Goal: Task Accomplishment & Management: Complete application form

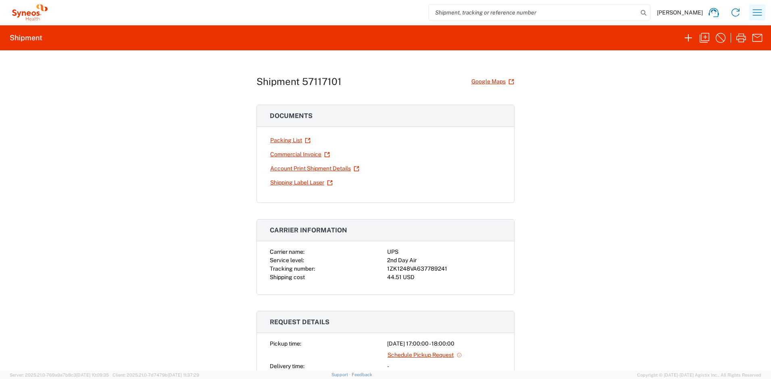
click at [750, 13] on button "button" at bounding box center [757, 12] width 16 height 16
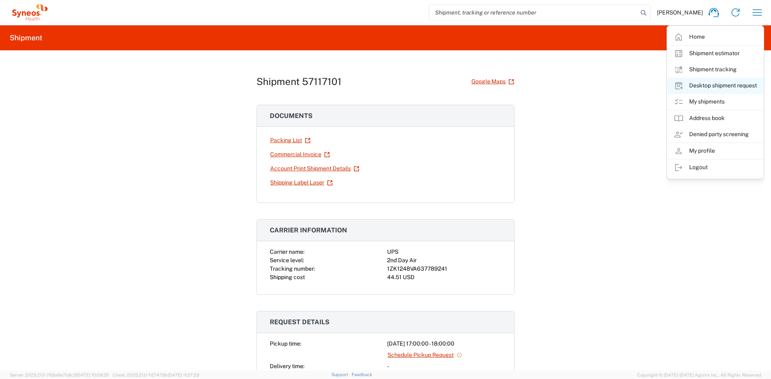
click at [693, 85] on link "Desktop shipment request" at bounding box center [715, 86] width 96 height 16
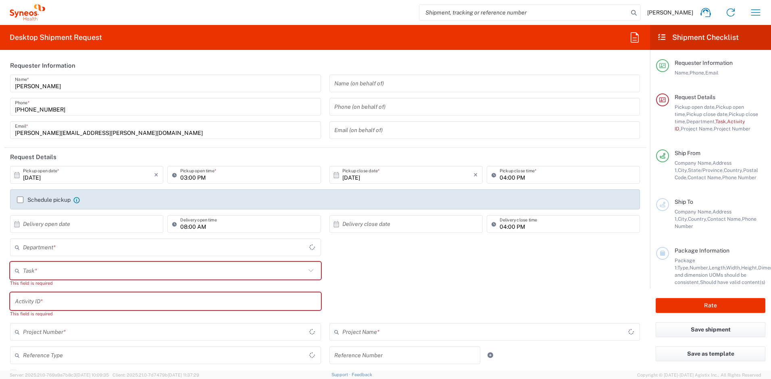
type input "[US_STATE]"
type input "[GEOGRAPHIC_DATA]"
type input "4510"
click at [106, 266] on input "text" at bounding box center [164, 271] width 283 height 14
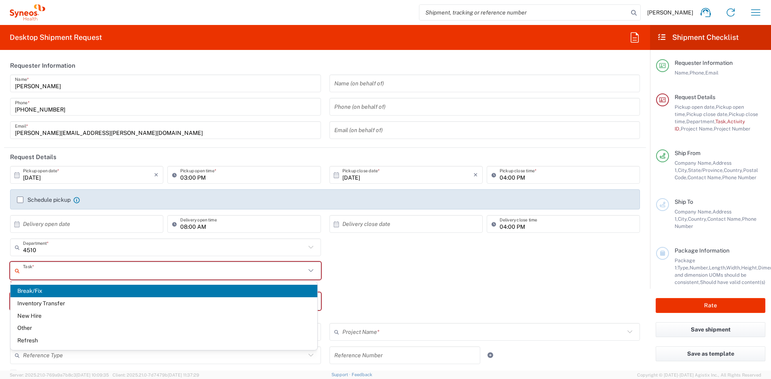
type input "Syneos Health, LLC-[GEOGRAPHIC_DATA] [GEOGRAPHIC_DATA] [GEOGRAPHIC_DATA]"
click at [48, 290] on span "Break/Fix" at bounding box center [163, 291] width 307 height 13
type input "Break/Fix"
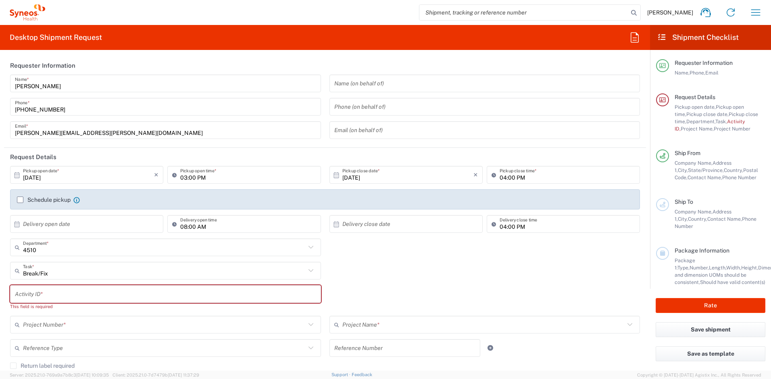
click at [47, 292] on input "text" at bounding box center [165, 295] width 301 height 14
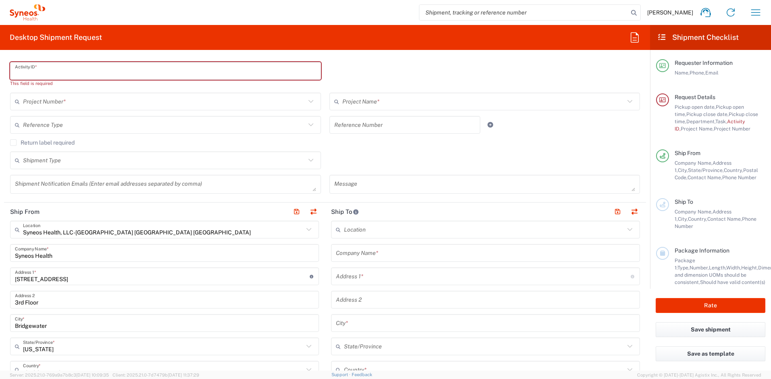
scroll to position [342, 0]
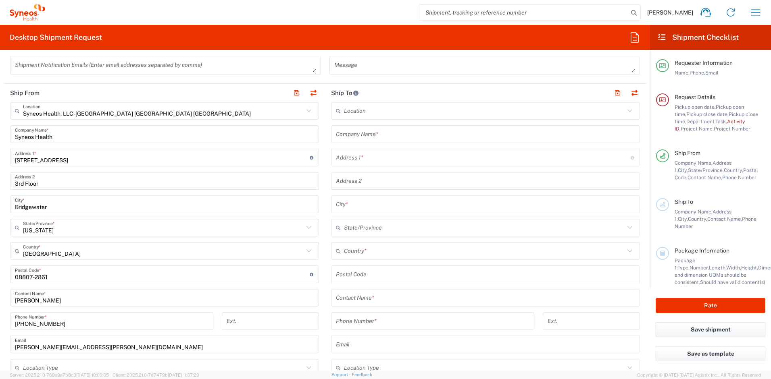
click at [377, 133] on input "text" at bounding box center [485, 134] width 299 height 14
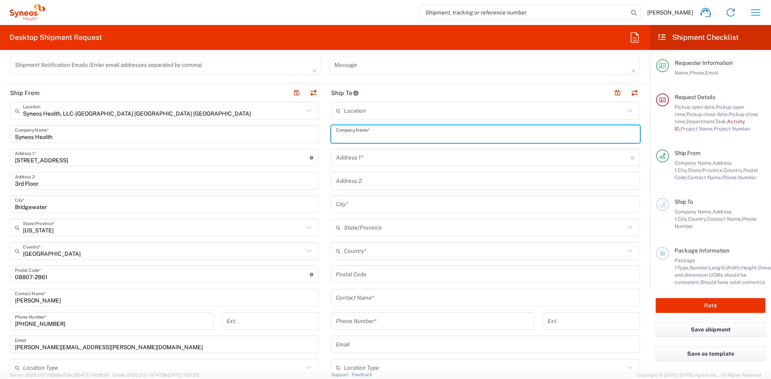
paste input "[PERSON_NAME]"
type input "[PERSON_NAME]"
click at [369, 295] on input "text" at bounding box center [485, 298] width 299 height 14
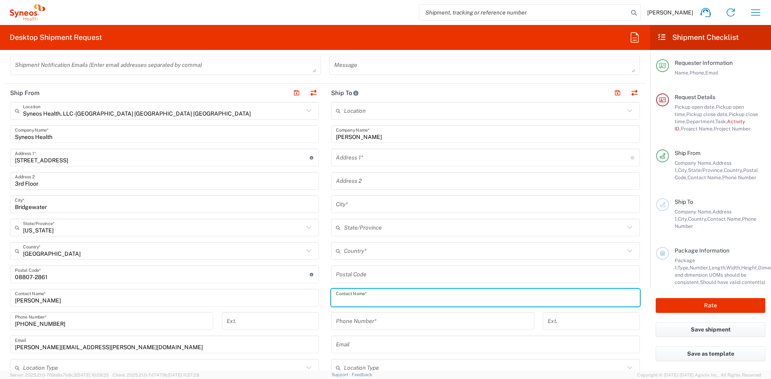
paste input "[PERSON_NAME]"
type input "[PERSON_NAME]"
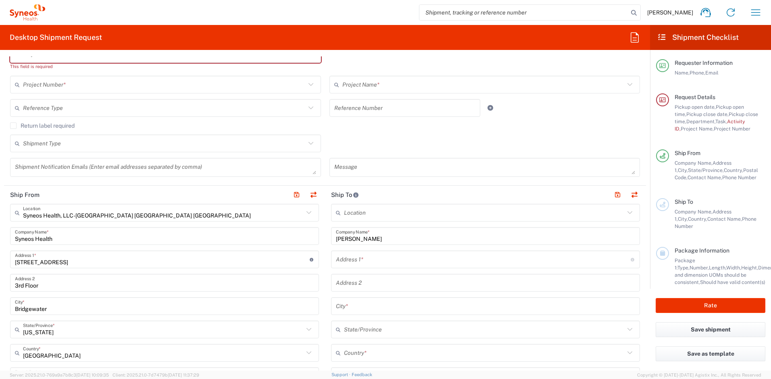
scroll to position [123, 0]
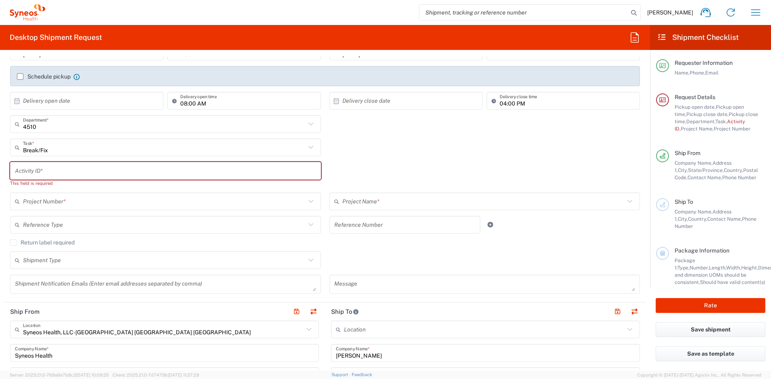
click at [46, 171] on input "text" at bounding box center [165, 171] width 301 height 14
paste input "INC2671313"
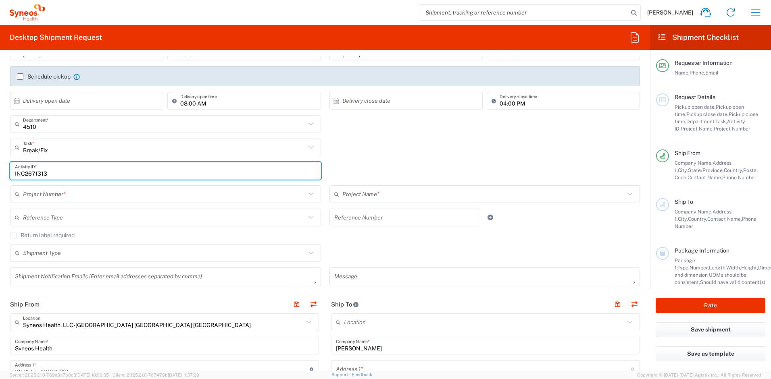
type input "INC2671313"
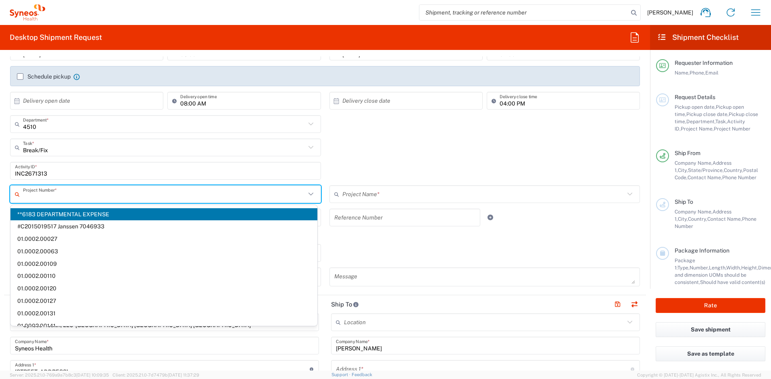
click at [57, 191] on input "text" at bounding box center [164, 195] width 283 height 14
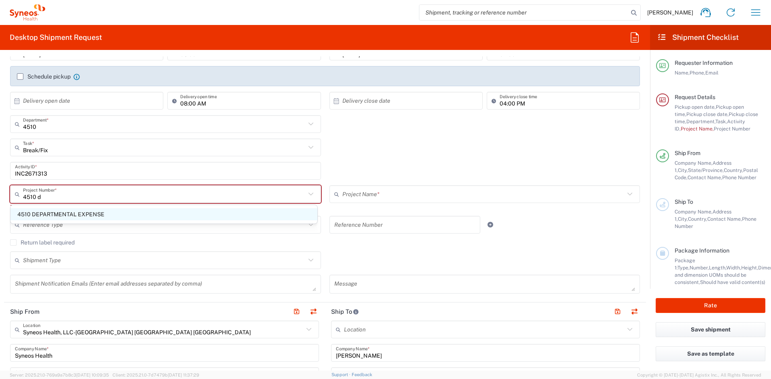
click at [53, 212] on span "4510 DEPARTMENTAL EXPENSE" at bounding box center [163, 214] width 307 height 13
type input "4510 DEPARTMENTAL EXPENSE"
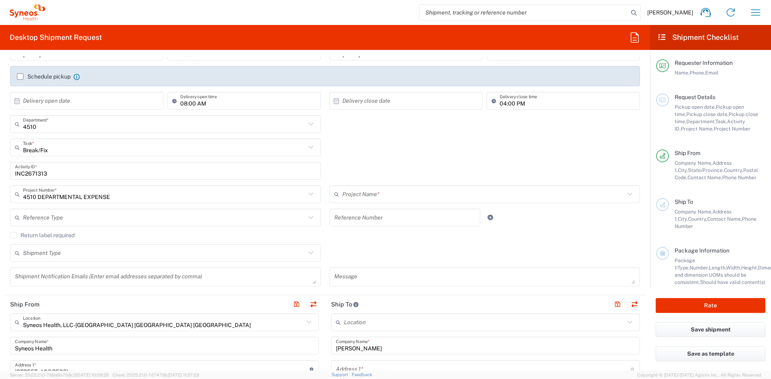
type input "4510 DEPARTMENTAL EXPENSE"
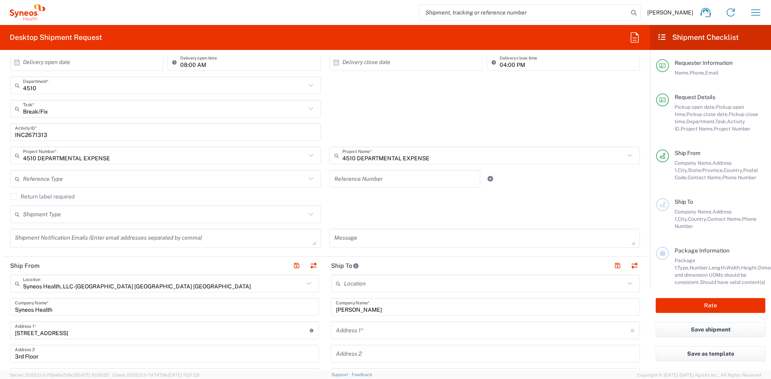
scroll to position [164, 0]
click at [14, 194] on label "Return label required" at bounding box center [42, 195] width 65 height 6
click at [13, 195] on input "Return label required" at bounding box center [13, 195] width 0 height 0
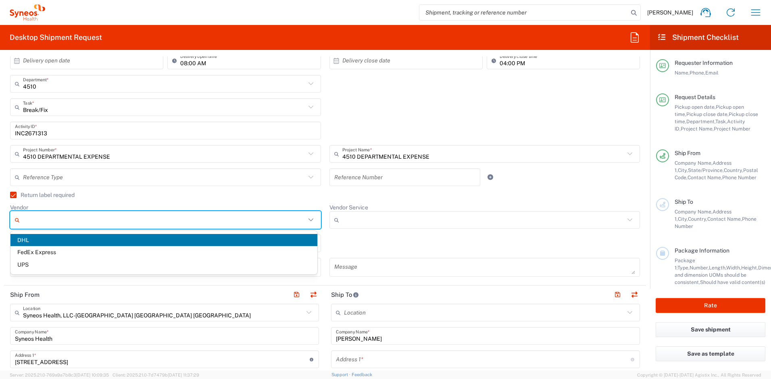
click at [56, 217] on input "Vendor" at bounding box center [164, 220] width 283 height 13
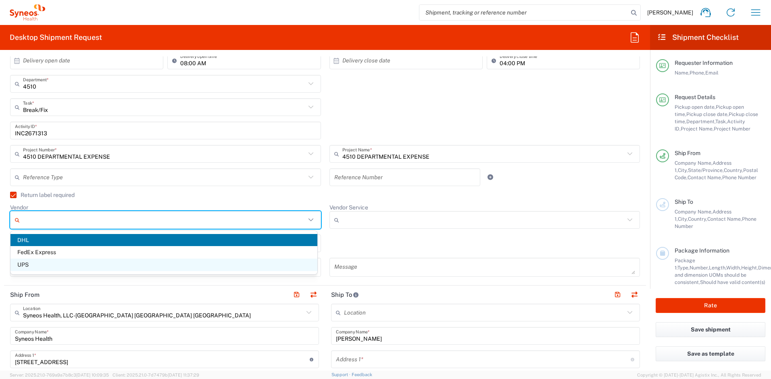
click at [36, 265] on span "UPS" at bounding box center [163, 265] width 307 height 13
type input "UPS"
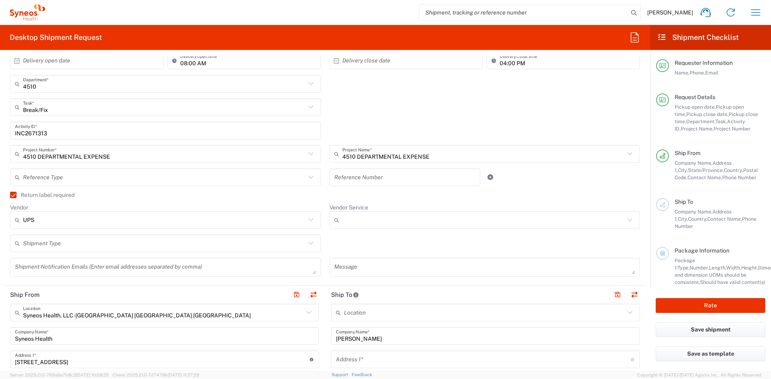
click at [371, 220] on input "Vendor Service" at bounding box center [483, 220] width 283 height 13
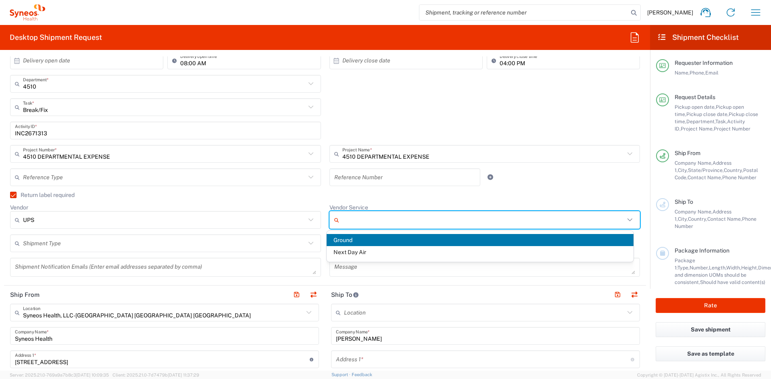
click at [355, 240] on span "Ground" at bounding box center [480, 240] width 307 height 13
type input "Ground"
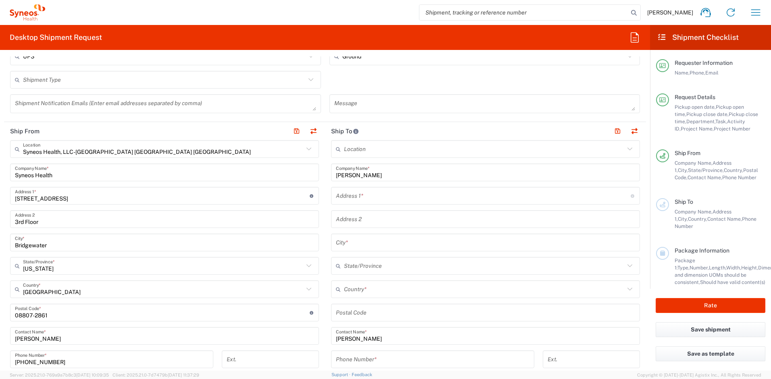
scroll to position [328, 0]
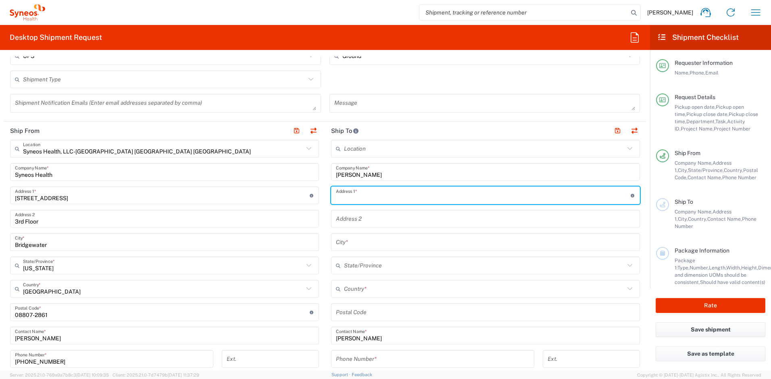
click at [366, 198] on input "text" at bounding box center [483, 196] width 295 height 14
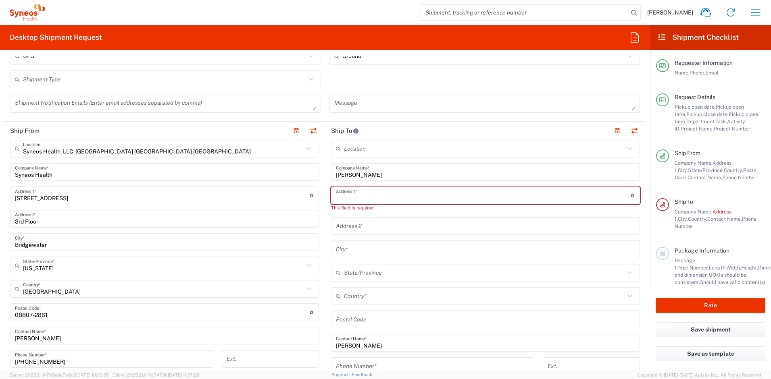
click at [340, 194] on input "text" at bounding box center [483, 196] width 295 height 14
paste input "65 E 200 S"
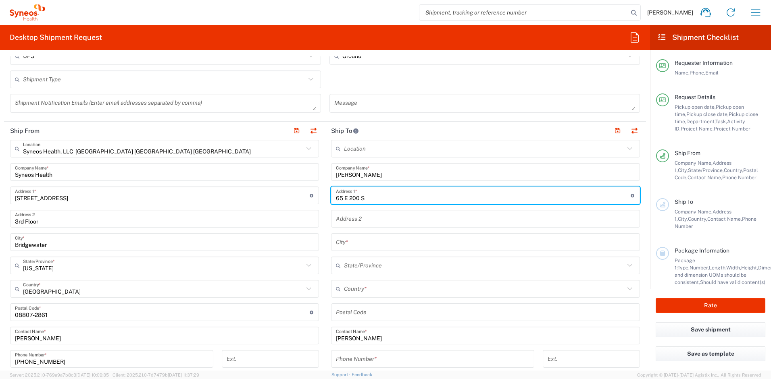
type input "65 E 200 S"
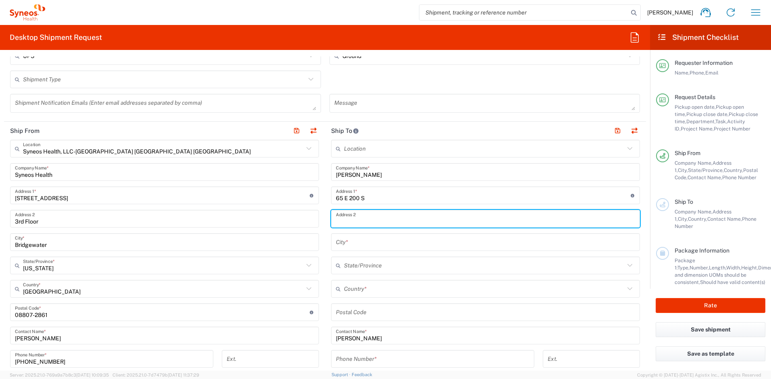
click at [351, 218] on input "text" at bounding box center [485, 219] width 299 height 14
paste input "Apt. 301"
type input "Apt. 301"
click at [354, 238] on input "text" at bounding box center [485, 243] width 299 height 14
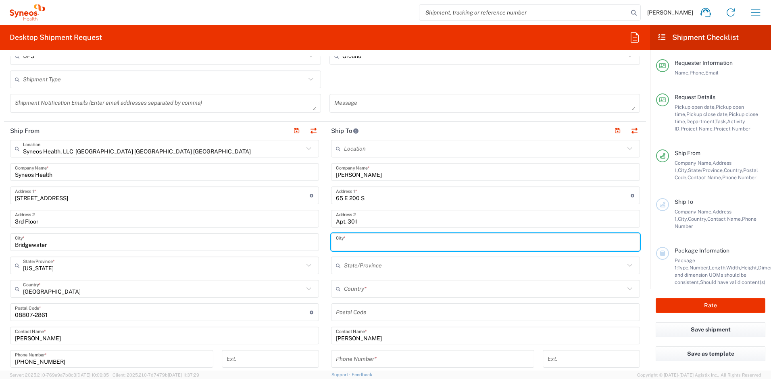
paste input "[PERSON_NAME]"
type input "[PERSON_NAME]"
click at [361, 261] on input "text" at bounding box center [484, 266] width 281 height 14
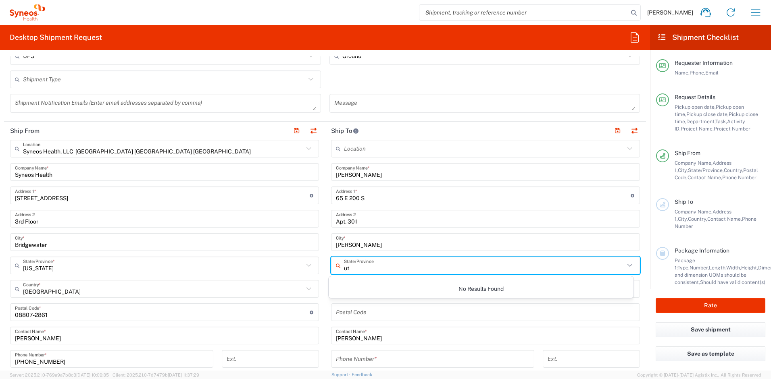
type input "ut"
click at [381, 242] on input "[PERSON_NAME]" at bounding box center [485, 243] width 299 height 14
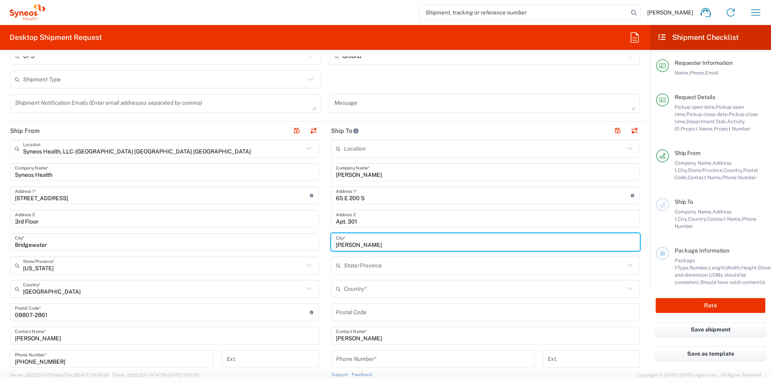
click at [365, 290] on input "text" at bounding box center [484, 289] width 281 height 14
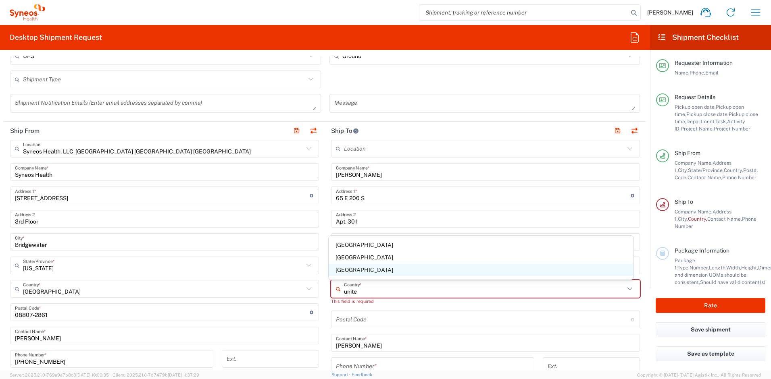
click at [355, 271] on span "[GEOGRAPHIC_DATA]" at bounding box center [481, 270] width 305 height 13
type input "[GEOGRAPHIC_DATA]"
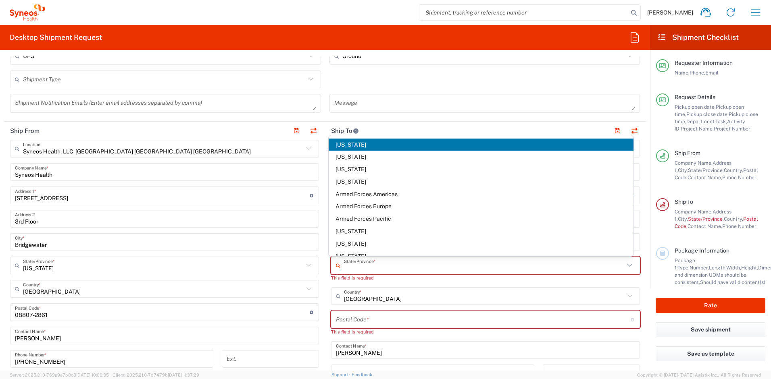
click at [353, 263] on input "text" at bounding box center [484, 266] width 281 height 14
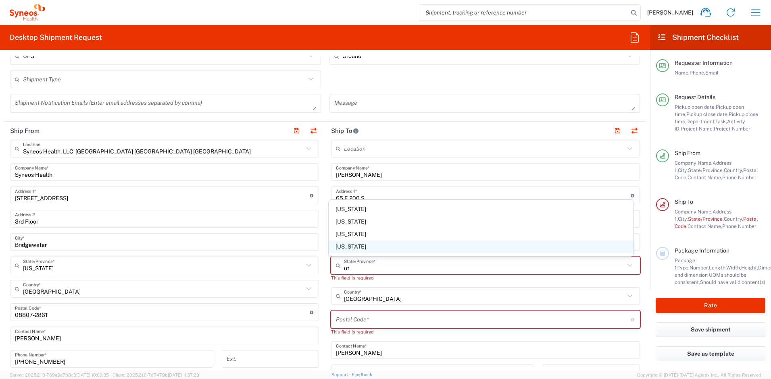
click at [350, 248] on span "[US_STATE]" at bounding box center [481, 247] width 305 height 13
type input "[US_STATE]"
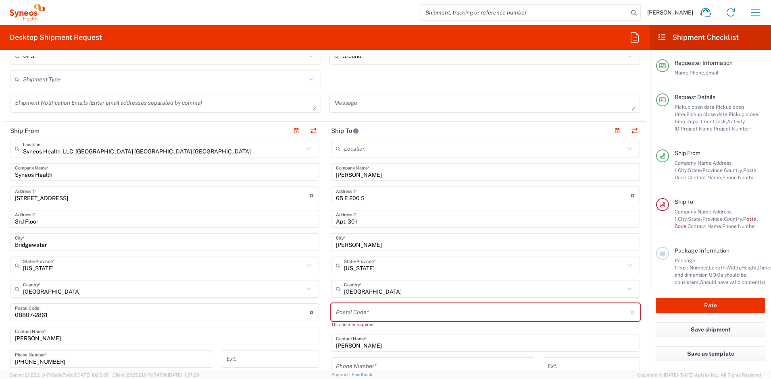
click at [354, 311] on input "undefined" at bounding box center [483, 313] width 295 height 14
paste input "84321"
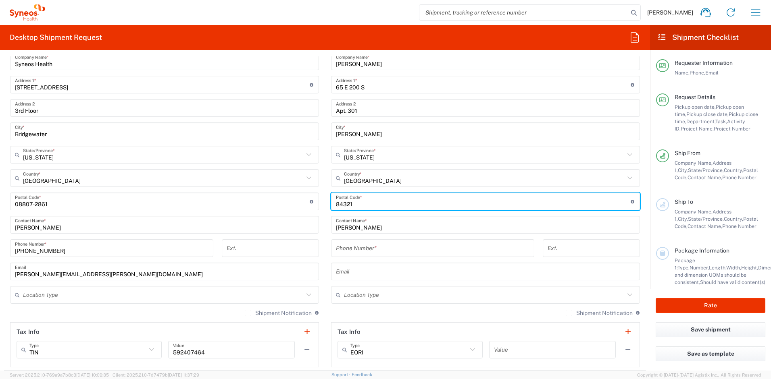
scroll to position [439, 0]
type input "84321"
click at [352, 247] on input "tel" at bounding box center [433, 248] width 194 height 14
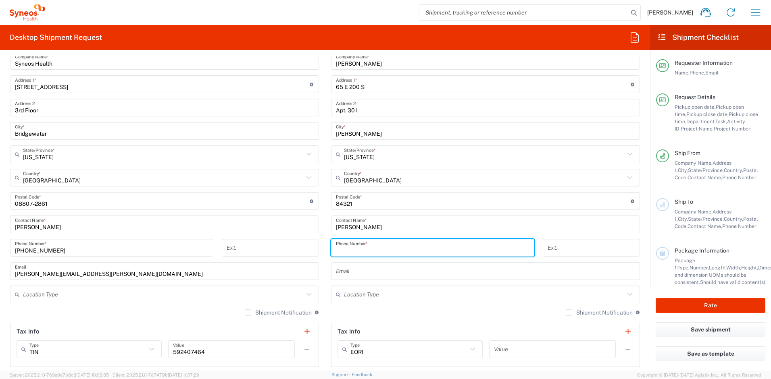
paste input "7192012964"
type input "7192012964"
click at [354, 270] on input "text" at bounding box center [485, 272] width 299 height 14
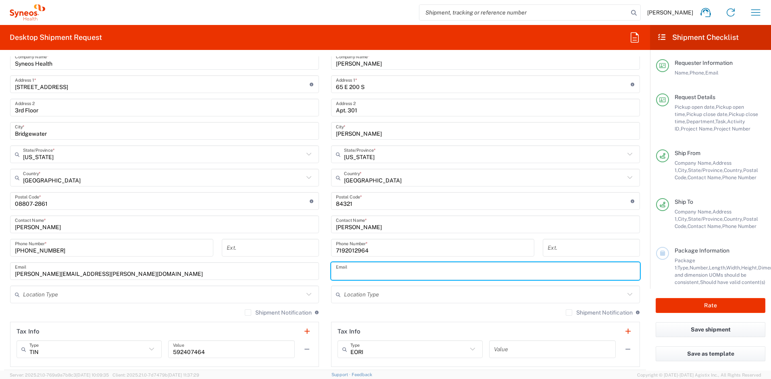
paste input "[EMAIL_ADDRESS][DOMAIN_NAME]"
type input "[EMAIL_ADDRESS][DOMAIN_NAME]"
click at [566, 313] on label "Shipment Notification" at bounding box center [599, 313] width 67 height 6
click at [569, 313] on input "Shipment Notification" at bounding box center [569, 313] width 0 height 0
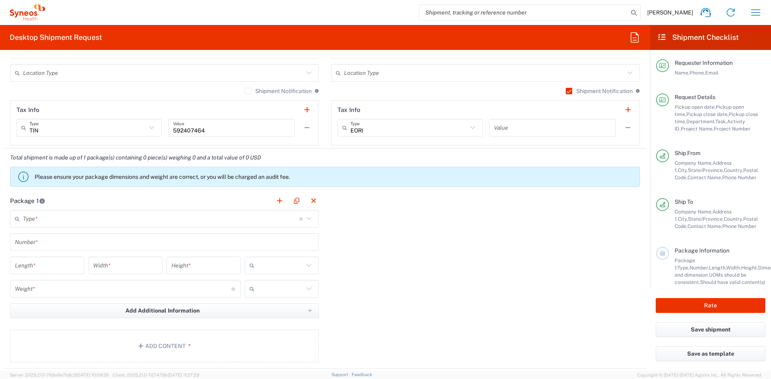
scroll to position [661, 0]
click at [82, 221] on input "text" at bounding box center [161, 219] width 276 height 14
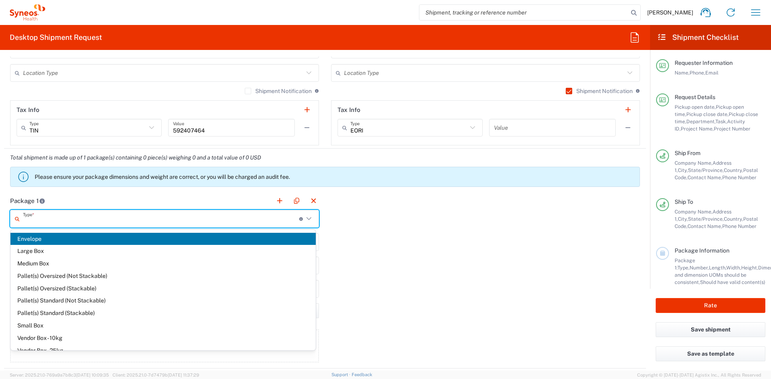
scroll to position [22, 0]
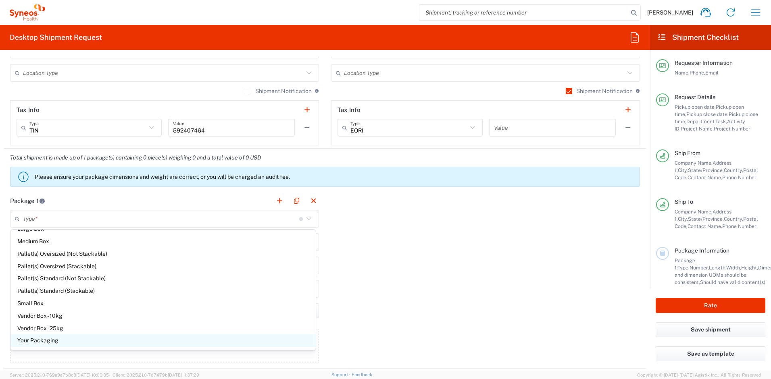
click at [81, 338] on span "Your Packaging" at bounding box center [162, 341] width 305 height 13
type input "Your Packaging"
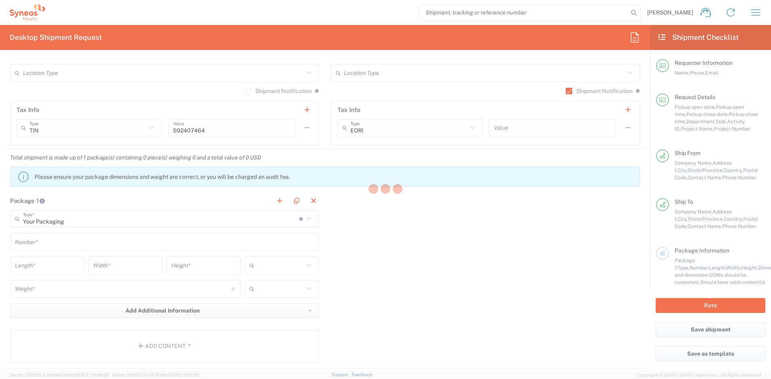
click at [58, 242] on input "text" at bounding box center [164, 243] width 299 height 14
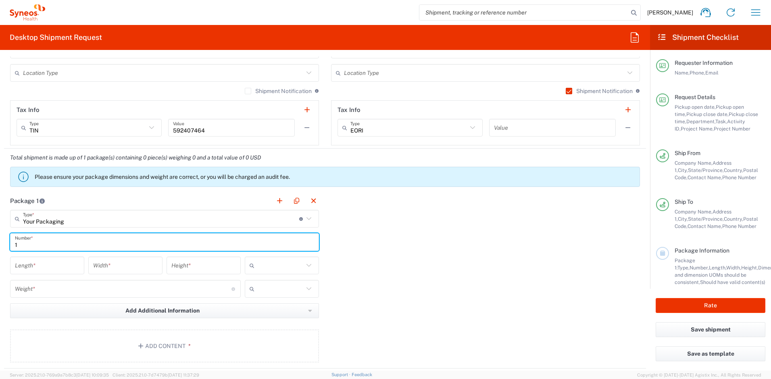
type input "1"
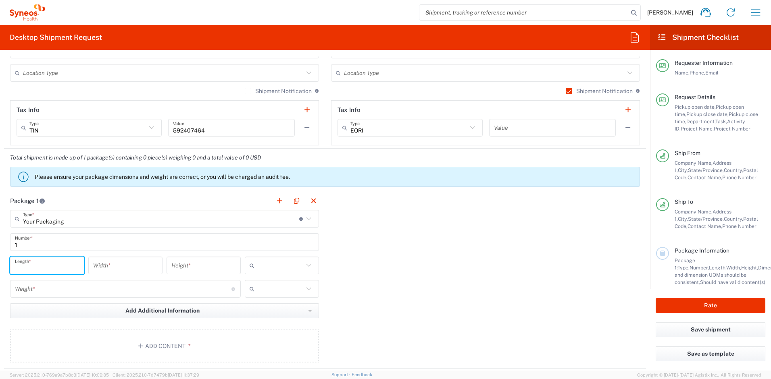
click at [42, 267] on input "number" at bounding box center [47, 266] width 65 height 14
type input "16"
type input "12"
type input "3"
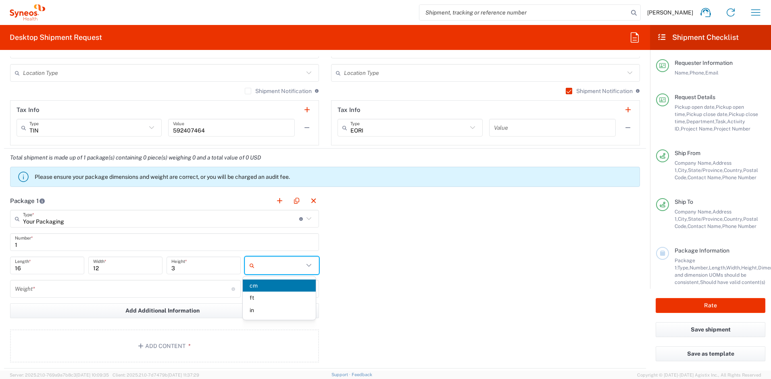
click at [265, 264] on input "text" at bounding box center [281, 265] width 46 height 13
click at [263, 308] on span "in" at bounding box center [279, 310] width 73 height 13
type input "in"
click at [107, 286] on input "number" at bounding box center [123, 289] width 217 height 14
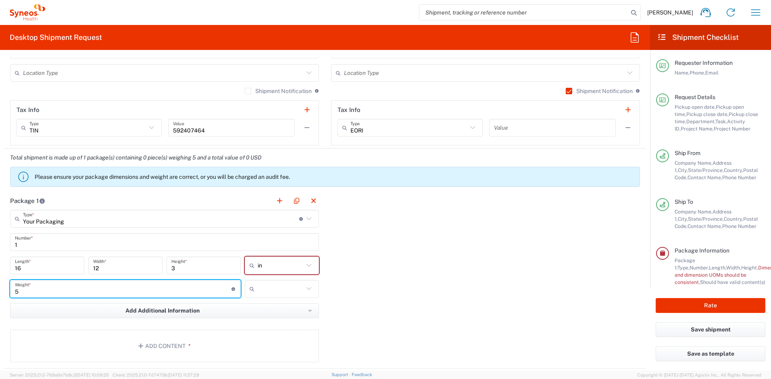
type input "5"
click at [286, 292] on input "text" at bounding box center [281, 289] width 46 height 13
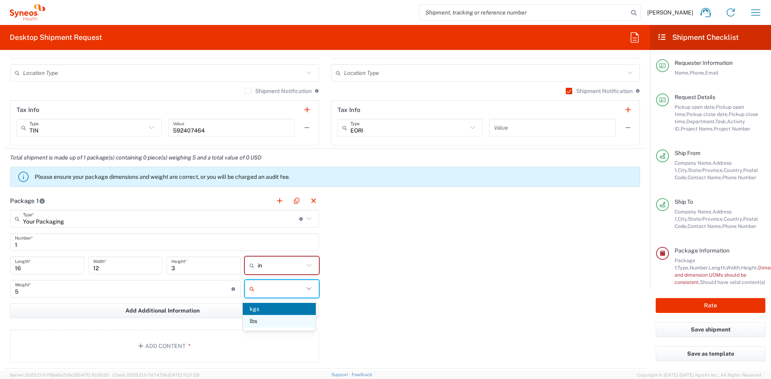
click at [263, 321] on span "lbs" at bounding box center [279, 321] width 73 height 13
type input "lbs"
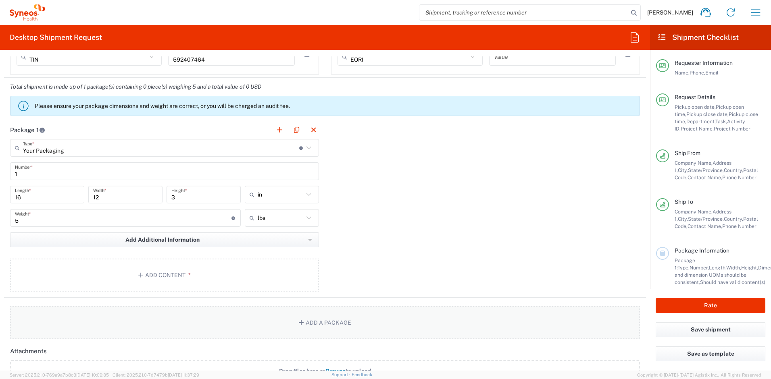
scroll to position [746, 0]
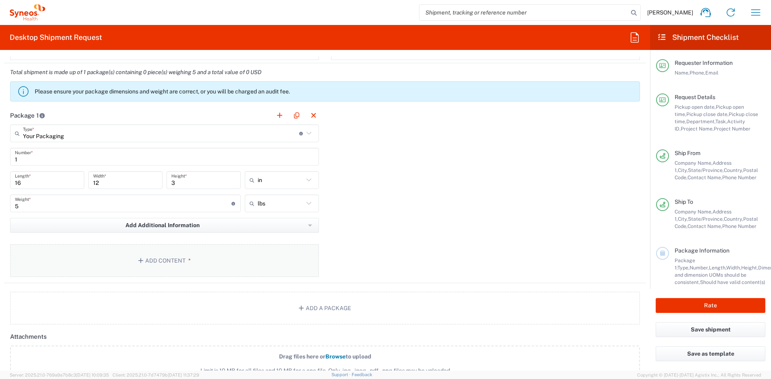
click at [237, 267] on button "Add Content *" at bounding box center [164, 260] width 309 height 33
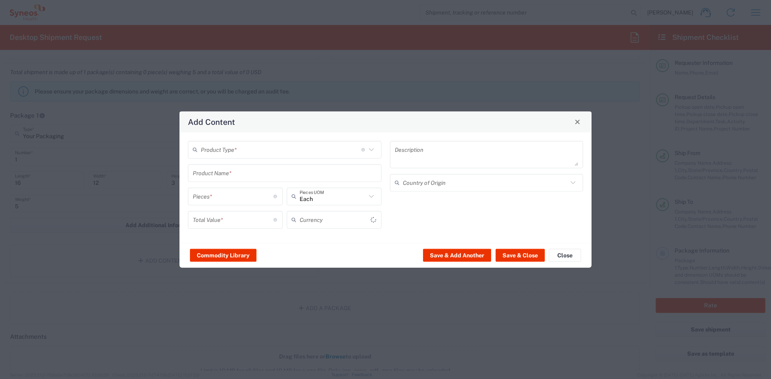
type input "US Dollar"
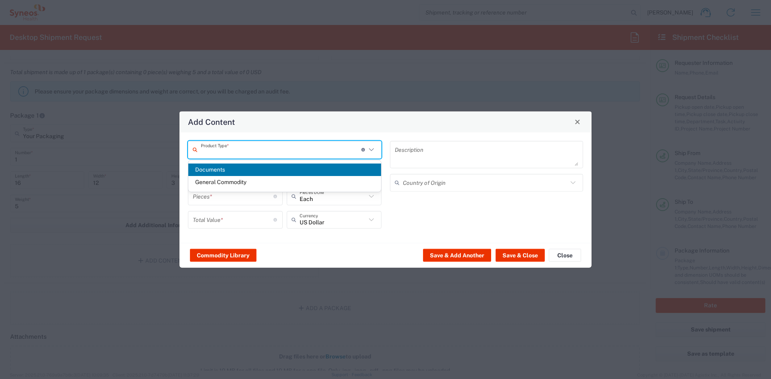
click at [217, 148] on input "text" at bounding box center [281, 150] width 160 height 14
click at [225, 184] on span "General Commodity" at bounding box center [284, 182] width 193 height 13
type input "General Commodity"
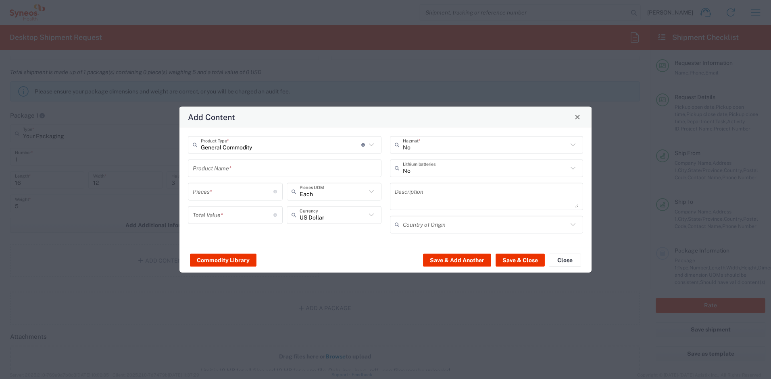
click at [224, 171] on input "text" at bounding box center [285, 168] width 184 height 14
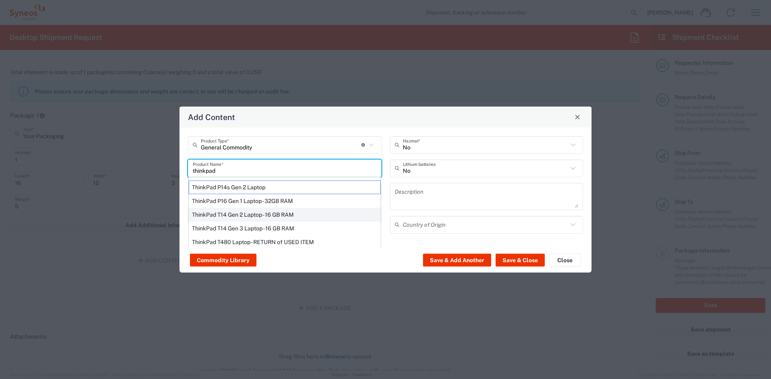
click at [226, 212] on div "ThinkPad T14 Gen 2 Laptop - 16 GB RAM" at bounding box center [285, 215] width 192 height 14
type input "ThinkPad T14 Gen 2 Laptop - 16 GB RAM"
type input "1"
type textarea "Intel Core i7-1156G7 vProÂ® Processor - 14"- 16 GB RAM - 512 GB SSD"
type input "[GEOGRAPHIC_DATA]"
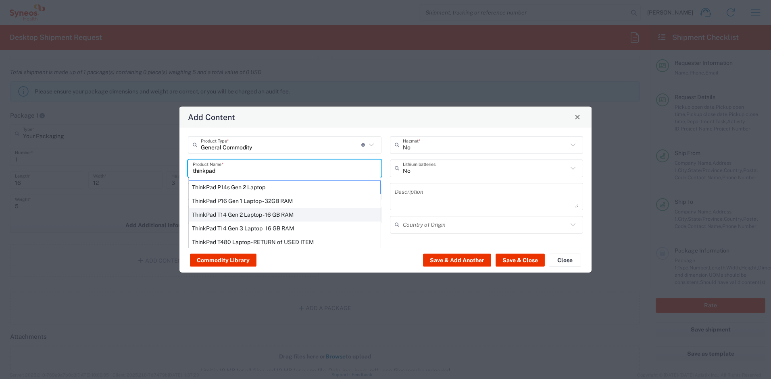
type input "Yes"
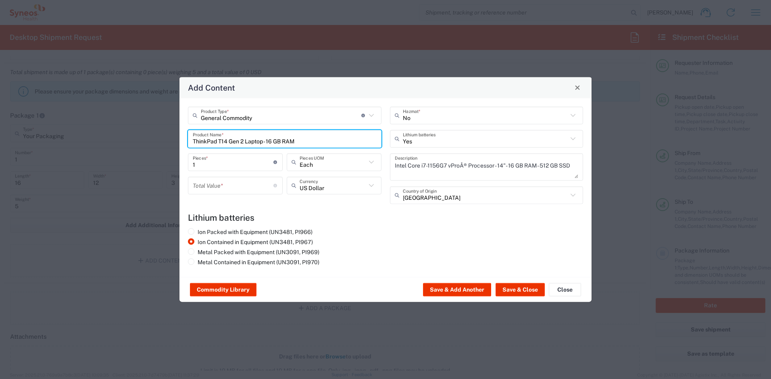
click at [230, 187] on input "number" at bounding box center [233, 186] width 81 height 14
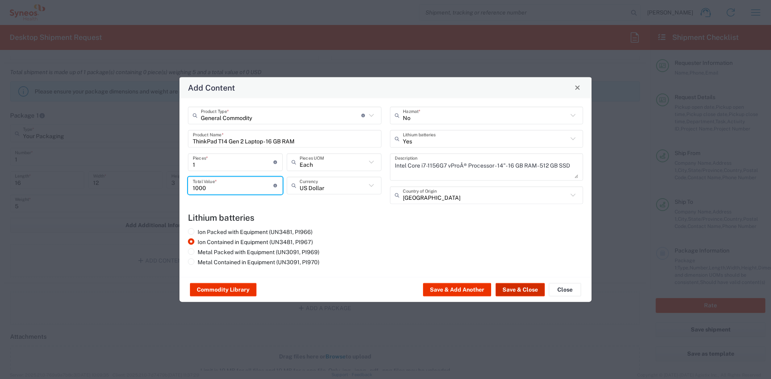
type input "1000"
click at [524, 289] on button "Save & Close" at bounding box center [520, 289] width 49 height 13
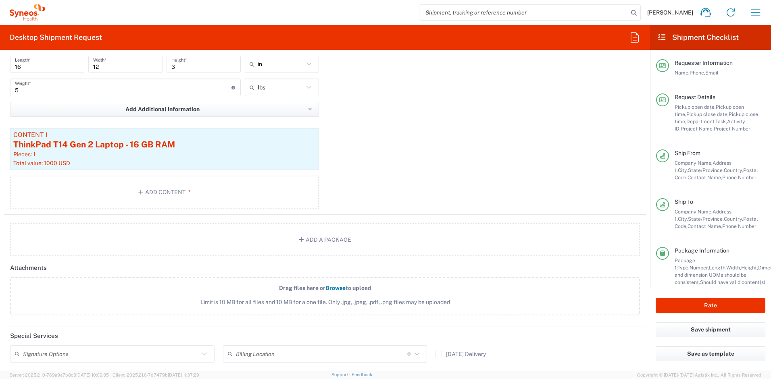
scroll to position [863, 0]
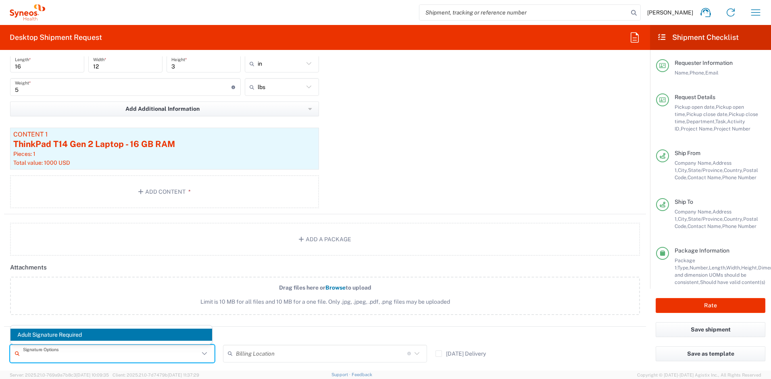
click at [153, 354] on input "text" at bounding box center [111, 354] width 176 height 14
click at [125, 335] on span "Adult Signature Required" at bounding box center [111, 335] width 202 height 13
type input "Adult Signature Required"
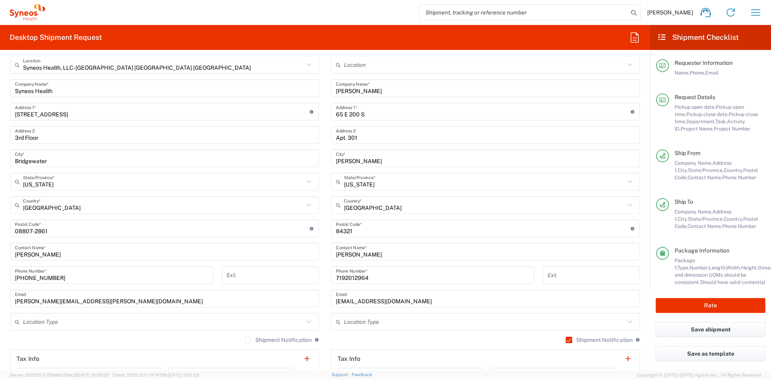
scroll to position [412, 0]
click at [715, 304] on button "Rate" at bounding box center [711, 305] width 110 height 15
type input "4510"
type input "4510 DEPARTMENTAL EXPENSE"
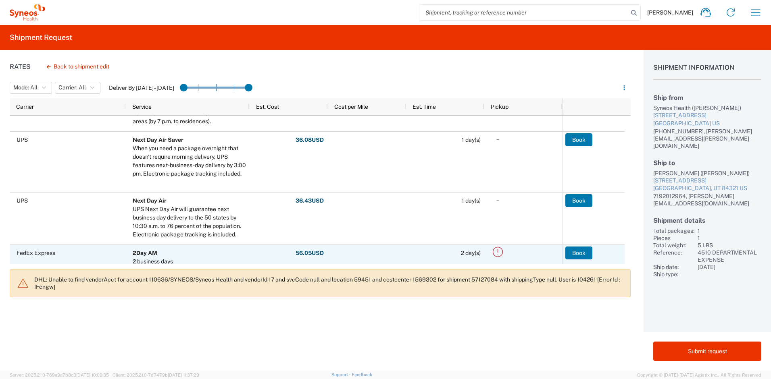
scroll to position [300, 0]
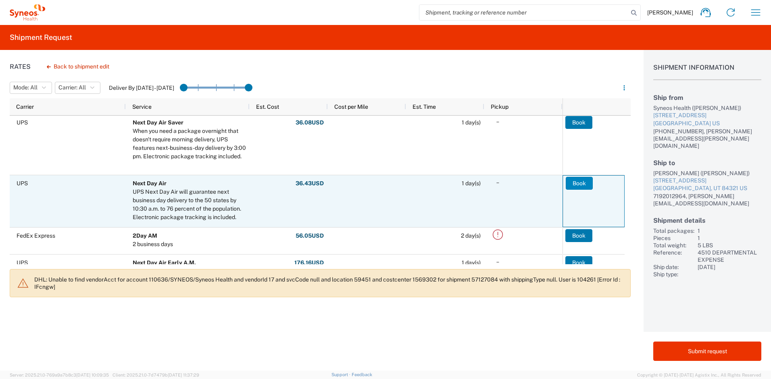
click at [573, 185] on button "Book" at bounding box center [579, 183] width 27 height 13
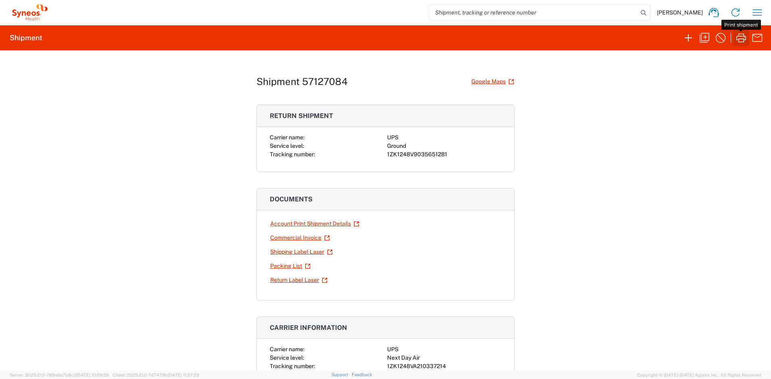
click at [739, 40] on icon "button" at bounding box center [741, 37] width 10 height 9
click at [739, 39] on icon "button" at bounding box center [741, 37] width 10 height 9
click at [302, 279] on link "Return Label Laser" at bounding box center [299, 280] width 58 height 14
click at [756, 13] on icon "button" at bounding box center [757, 12] width 13 height 13
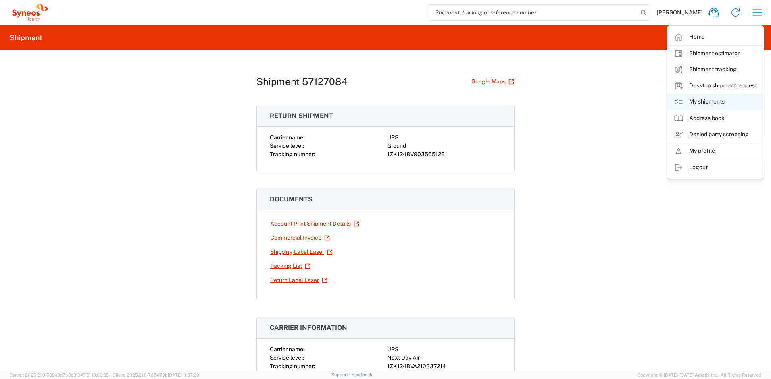
click at [699, 100] on link "My shipments" at bounding box center [715, 102] width 96 height 16
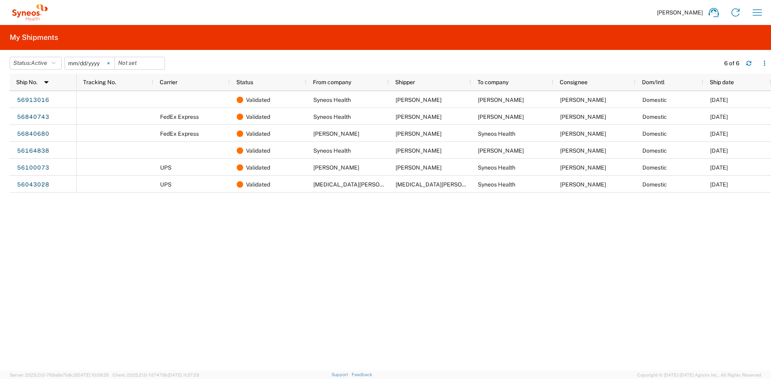
click at [110, 62] on icon at bounding box center [108, 63] width 2 height 2
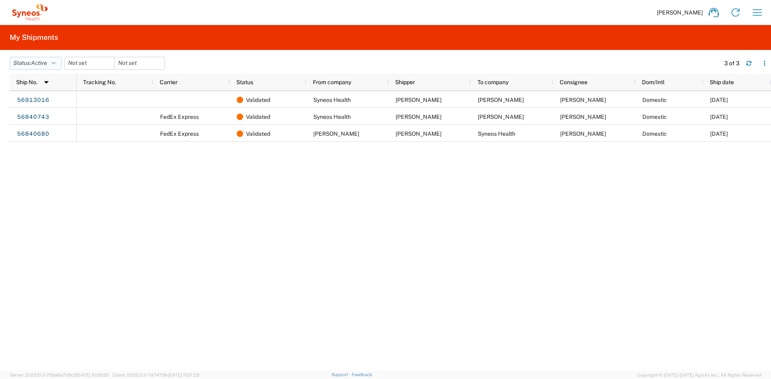
click at [55, 65] on icon "button" at bounding box center [54, 63] width 4 height 6
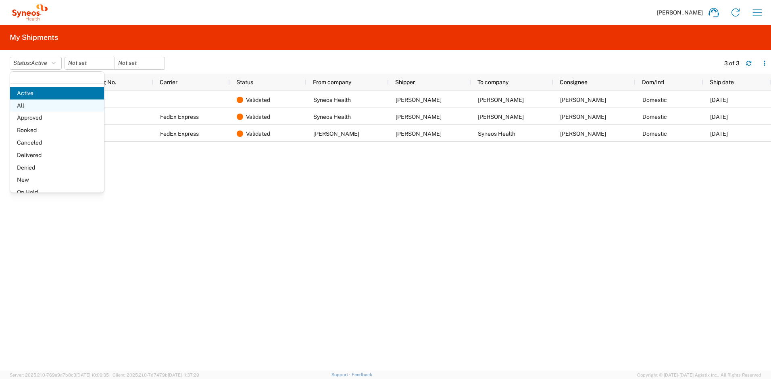
click at [40, 109] on span "All" at bounding box center [57, 106] width 94 height 13
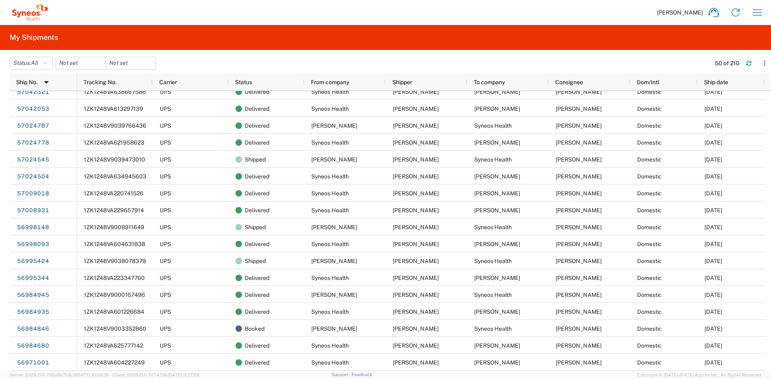
scroll to position [302, 0]
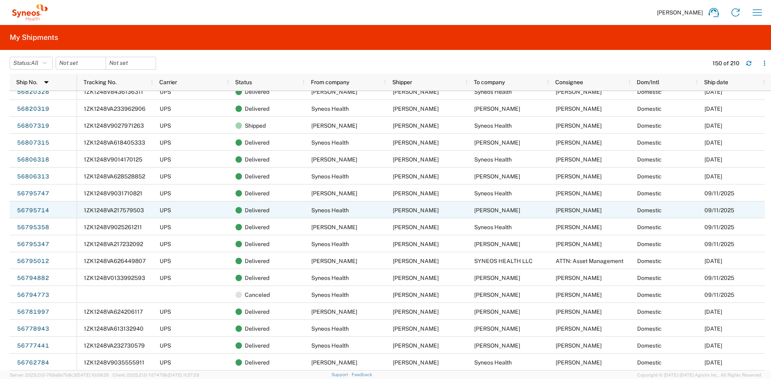
scroll to position [1263, 0]
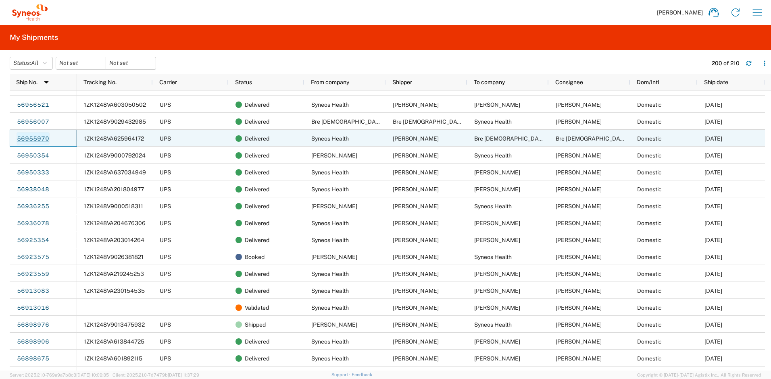
click at [35, 136] on link "56955970" at bounding box center [33, 138] width 33 height 13
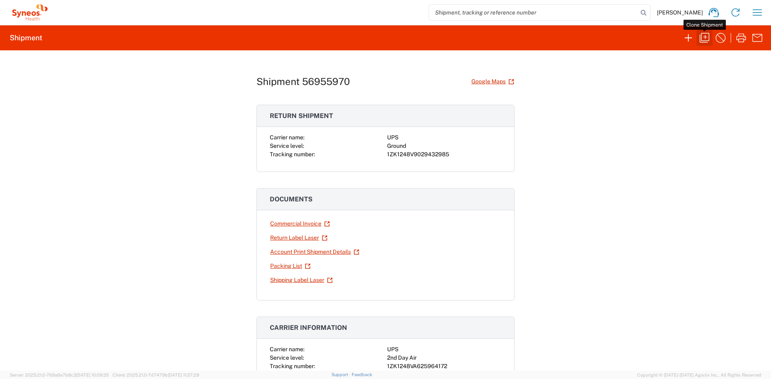
click at [706, 38] on icon "button" at bounding box center [704, 37] width 13 height 13
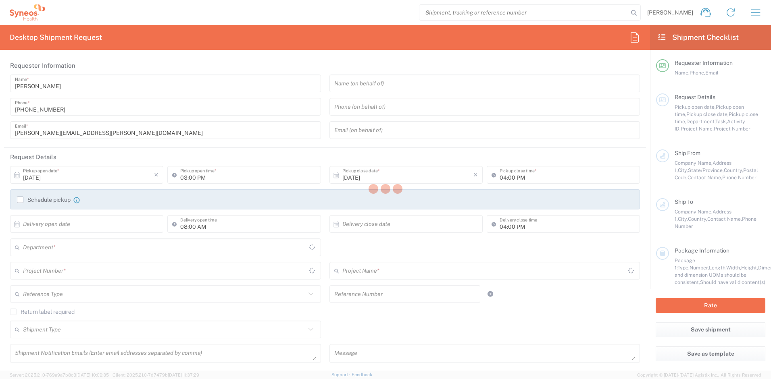
type input "05:00 PM"
type input "06:00 PM"
type textarea "[PERSON_NAME][EMAIL_ADDRESS][PERSON_NAME][DOMAIN_NAME]"
type input "Syneos Health, LLC-[GEOGRAPHIC_DATA] [GEOGRAPHIC_DATA] [GEOGRAPHIC_DATA]"
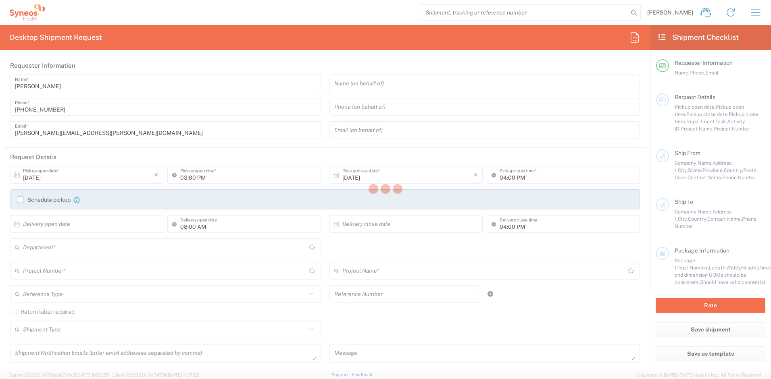
type input "Syneos Health"
type input "[STREET_ADDRESS]"
type input "3rd Floor"
type input "Bridgewater"
type input "08807"
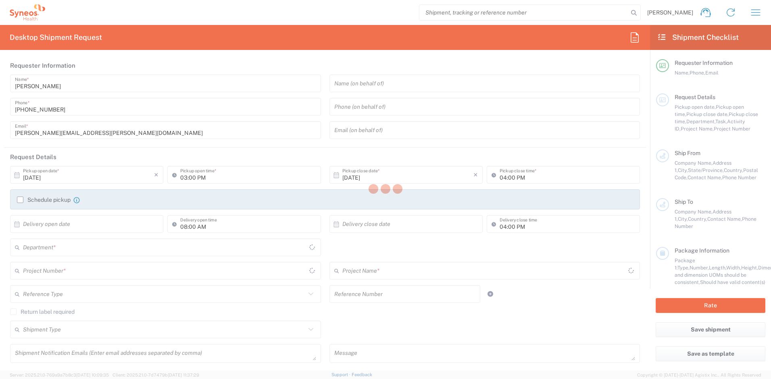
type input "[PERSON_NAME]"
type input "[PHONE_NUMBER]"
type input "[PERSON_NAME][EMAIL_ADDRESS][PERSON_NAME][DOMAIN_NAME]"
type input "Bre [DEMOGRAPHIC_DATA]"
type input "[STREET_ADDRESS]"
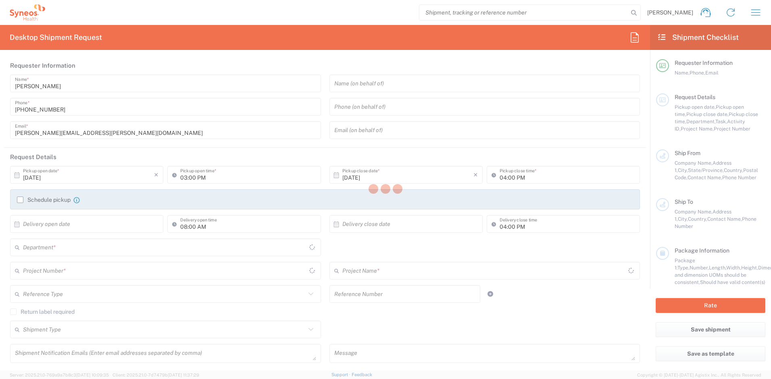
type input "[GEOGRAPHIC_DATA]"
type input "32940"
type input "Bre [DEMOGRAPHIC_DATA]"
type input "[PHONE_NUMBER]"
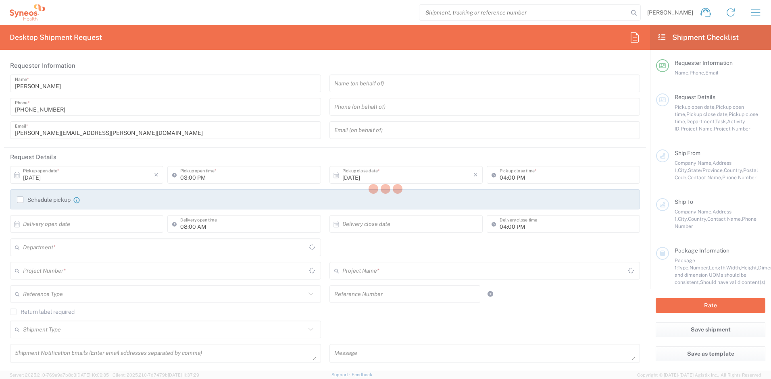
type input "[EMAIL_ADDRESS][DOMAIN_NAME]"
type input "Adult Signature Required"
type input "Sender/Shipper"
type input "[US_STATE]"
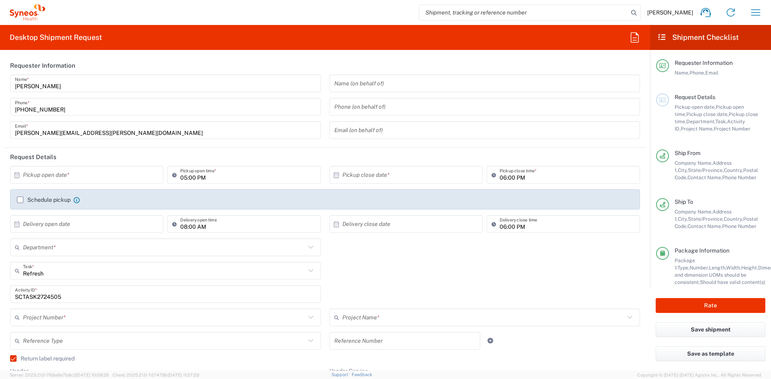
type input "Your Packaging"
type input "[US_STATE]"
type input "4510 DEPARTMENTAL EXPENSE"
type input "Ground"
type input "4510"
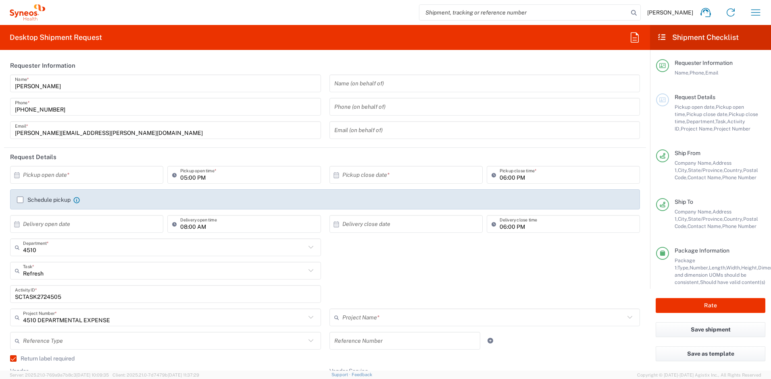
type input "4510 DEPARTMENTAL EXPENSE"
click at [120, 177] on input "text" at bounding box center [88, 175] width 131 height 14
click at [78, 237] on span "14" at bounding box center [76, 237] width 12 height 11
type input "[DATE]"
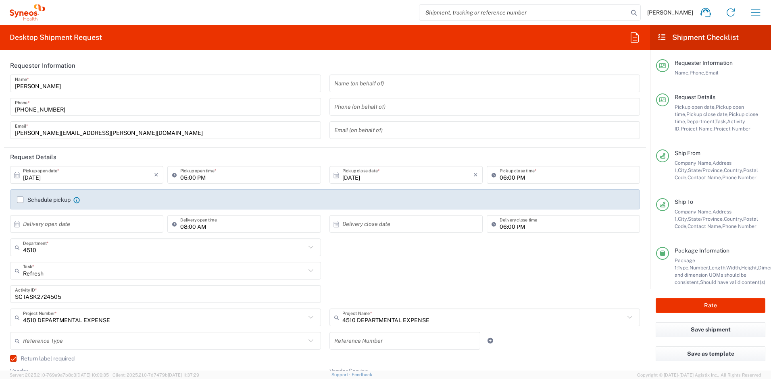
click at [401, 171] on input "[DATE]" at bounding box center [407, 175] width 131 height 14
click at [503, 270] on div "Refresh Task * Refresh Break/Fix Inventory Transfer New Hire Other" at bounding box center [325, 273] width 638 height 23
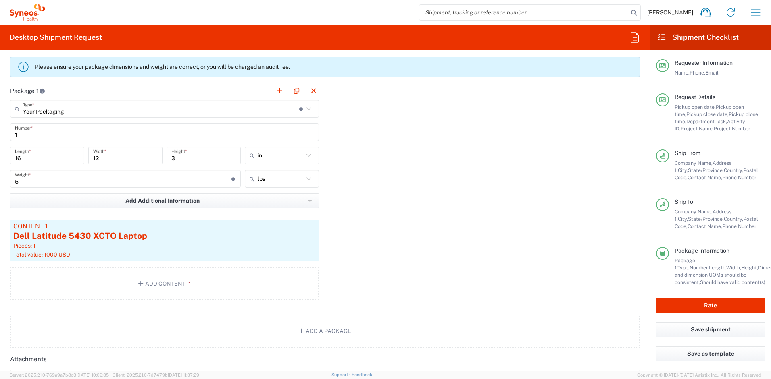
scroll to position [771, 0]
click at [97, 243] on div "Pieces: 1" at bounding box center [164, 245] width 302 height 7
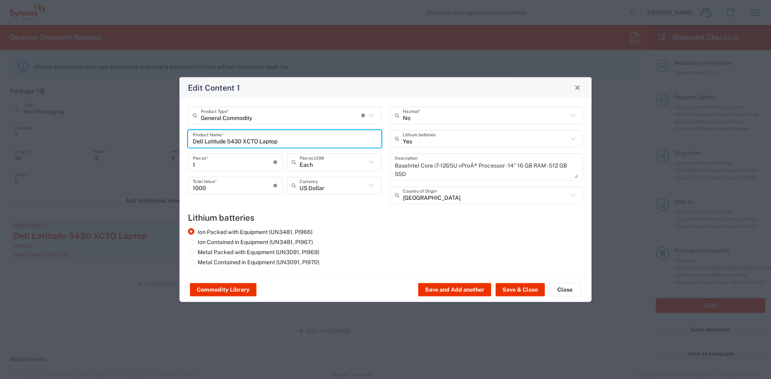
drag, startPoint x: 286, startPoint y: 140, endPoint x: 164, endPoint y: 126, distance: 122.2
click at [164, 126] on div "Edit Content 1 General Commodity Product Type * Document: Paper document genera…" at bounding box center [385, 189] width 771 height 379
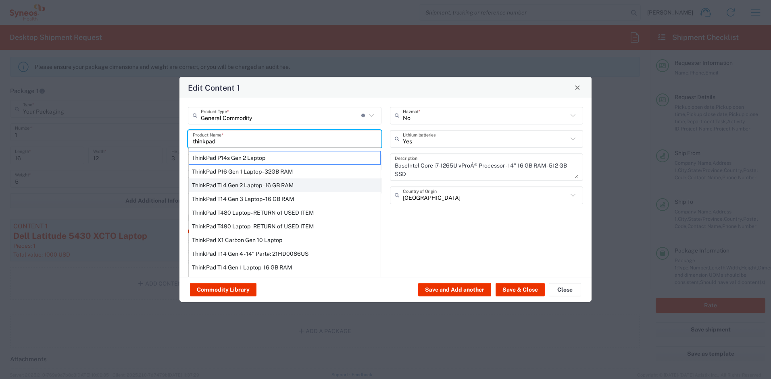
click at [221, 184] on div "ThinkPad T14 Gen 2 Laptop - 16 GB RAM" at bounding box center [285, 185] width 192 height 14
type input "ThinkPad T14 Gen 2 Laptop - 16 GB RAM"
type textarea "Intel Core i7-1156G7 vProÂ® Processor - 14"- 16 GB RAM - 512 GB SSD"
radio input "false"
radio input "true"
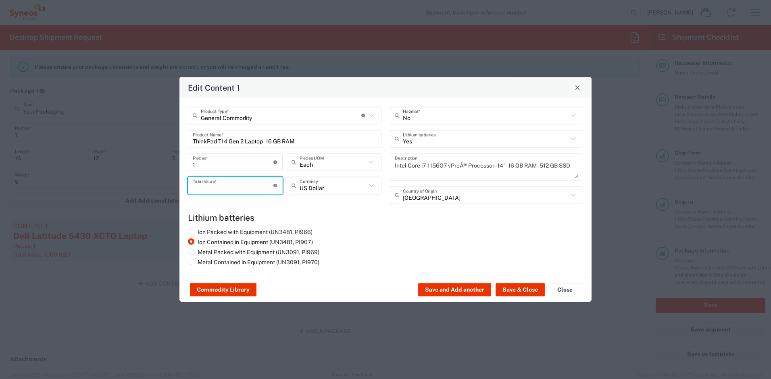
click at [226, 187] on input "number" at bounding box center [233, 186] width 81 height 14
type input "1000"
click at [515, 291] on button "Save & Close" at bounding box center [520, 289] width 49 height 13
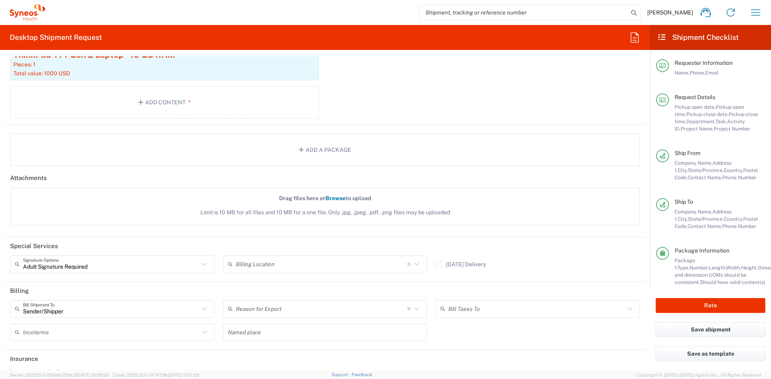
scroll to position [984, 0]
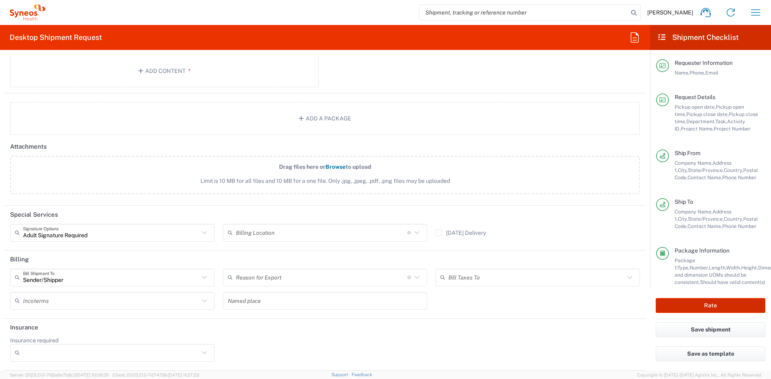
click at [696, 306] on button "Rate" at bounding box center [711, 305] width 110 height 15
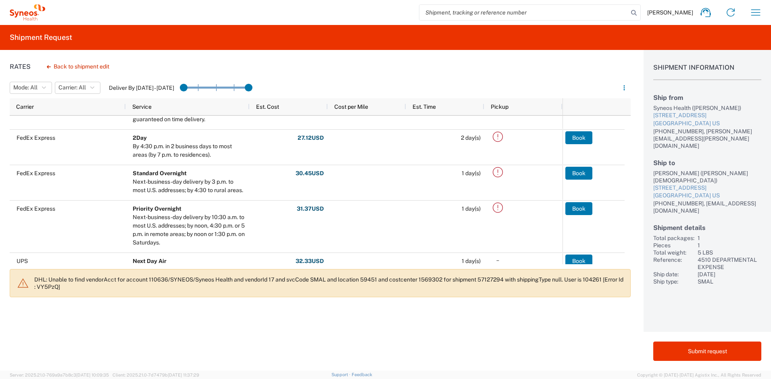
scroll to position [189, 0]
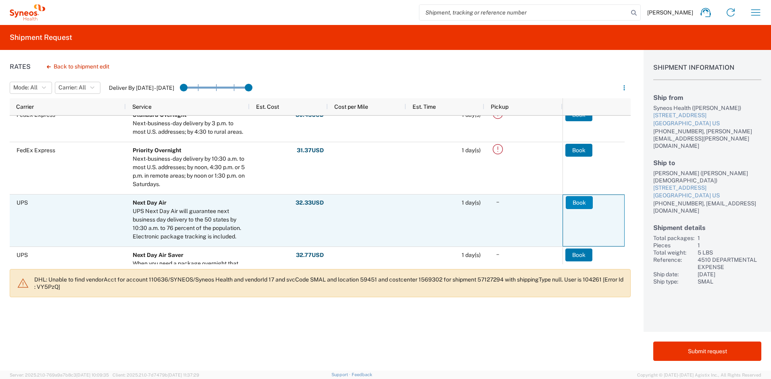
click at [581, 204] on button "Book" at bounding box center [579, 202] width 27 height 13
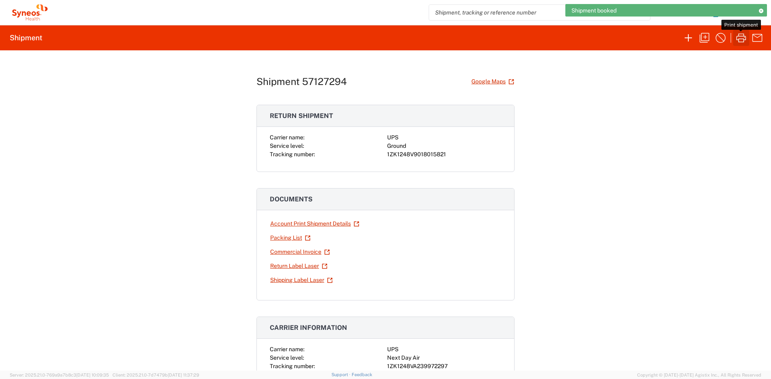
click at [740, 37] on icon "button" at bounding box center [741, 37] width 13 height 13
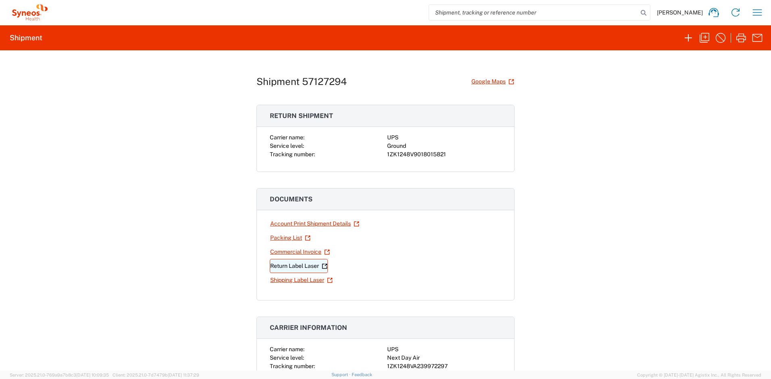
click at [290, 268] on link "Return Label Laser" at bounding box center [299, 266] width 58 height 14
